Goal: Task Accomplishment & Management: Use online tool/utility

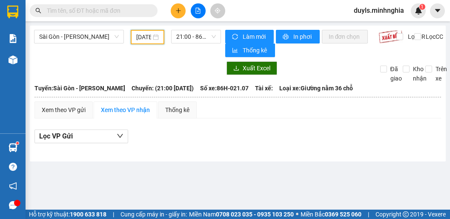
click at [140, 36] on input "[DATE]" at bounding box center [143, 36] width 15 height 9
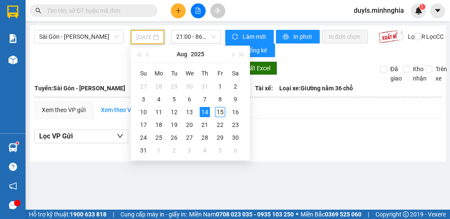
click at [218, 112] on div "15" at bounding box center [220, 112] width 10 height 10
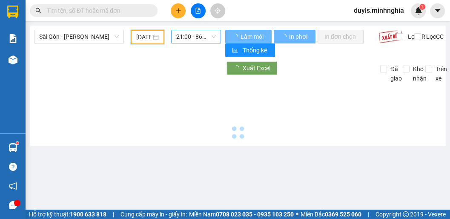
type input "[DATE]"
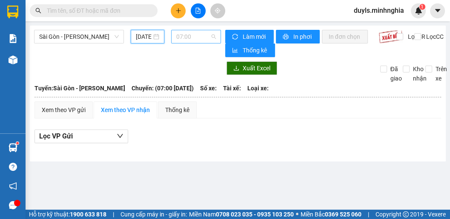
click at [195, 35] on span "07:00" at bounding box center [196, 36] width 40 height 13
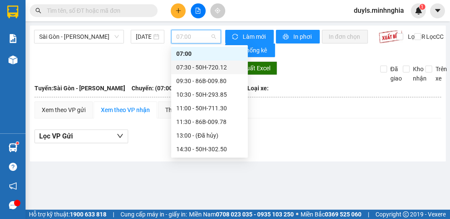
click at [213, 64] on div "07:30 - 50H-720.12" at bounding box center [209, 67] width 66 height 9
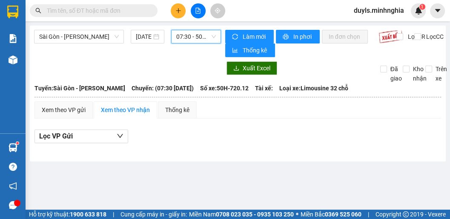
click at [205, 40] on span "07:30 - 50H-720.12" at bounding box center [196, 36] width 40 height 13
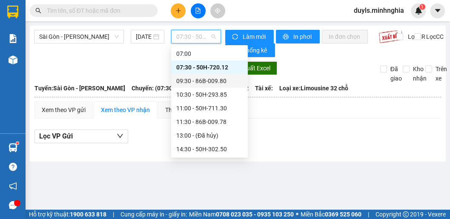
click at [207, 84] on div "09:30 - 86B-009.80" at bounding box center [209, 80] width 66 height 9
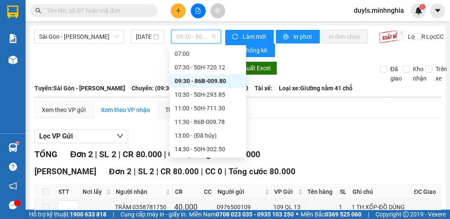
click at [186, 37] on span "09:30 - 86B-009.80" at bounding box center [196, 36] width 40 height 13
click at [204, 98] on div "10:30 - 50H-293.85" at bounding box center [208, 94] width 66 height 9
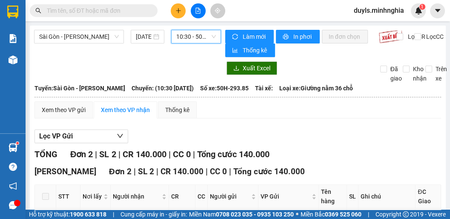
click at [190, 39] on span "10:30 - 50H-293.85" at bounding box center [196, 36] width 40 height 13
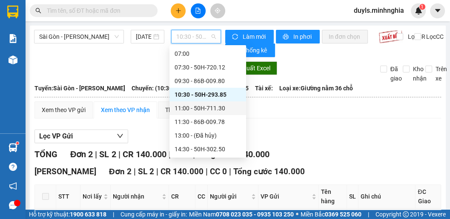
click at [196, 108] on div "11:00 - 50H-711.30" at bounding box center [208, 107] width 66 height 9
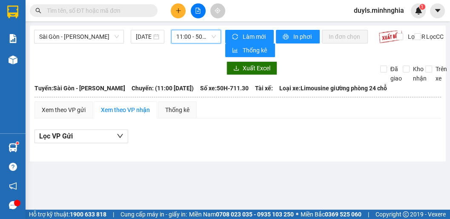
click at [204, 41] on span "11:00 - 50H-711.30" at bounding box center [196, 36] width 40 height 13
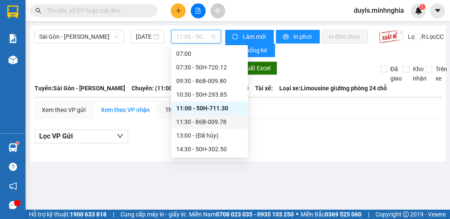
click at [204, 119] on div "11:30 - 86B-009.78" at bounding box center [209, 121] width 66 height 9
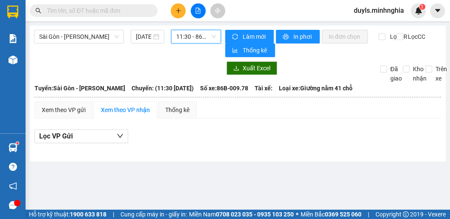
click at [195, 39] on span "11:30 - 86B-009.78" at bounding box center [196, 36] width 40 height 13
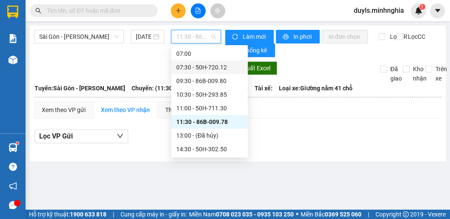
click at [196, 69] on div "07:30 - 50H-720.12" at bounding box center [209, 67] width 66 height 9
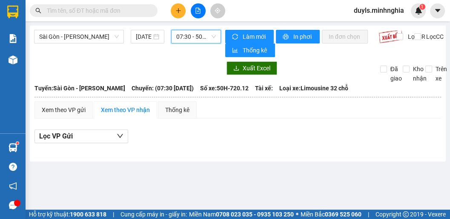
click at [195, 35] on span "07:30 - 50H-720.12" at bounding box center [196, 36] width 40 height 13
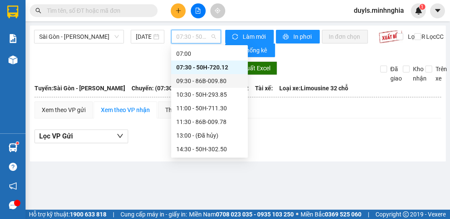
click at [210, 82] on div "09:30 - 86B-009.80" at bounding box center [209, 80] width 66 height 9
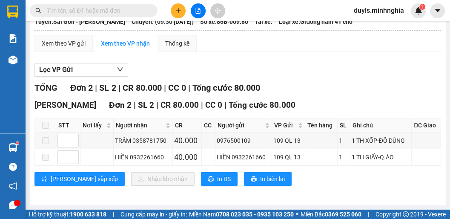
scroll to position [70, 0]
